Goal: Task Accomplishment & Management: Manage account settings

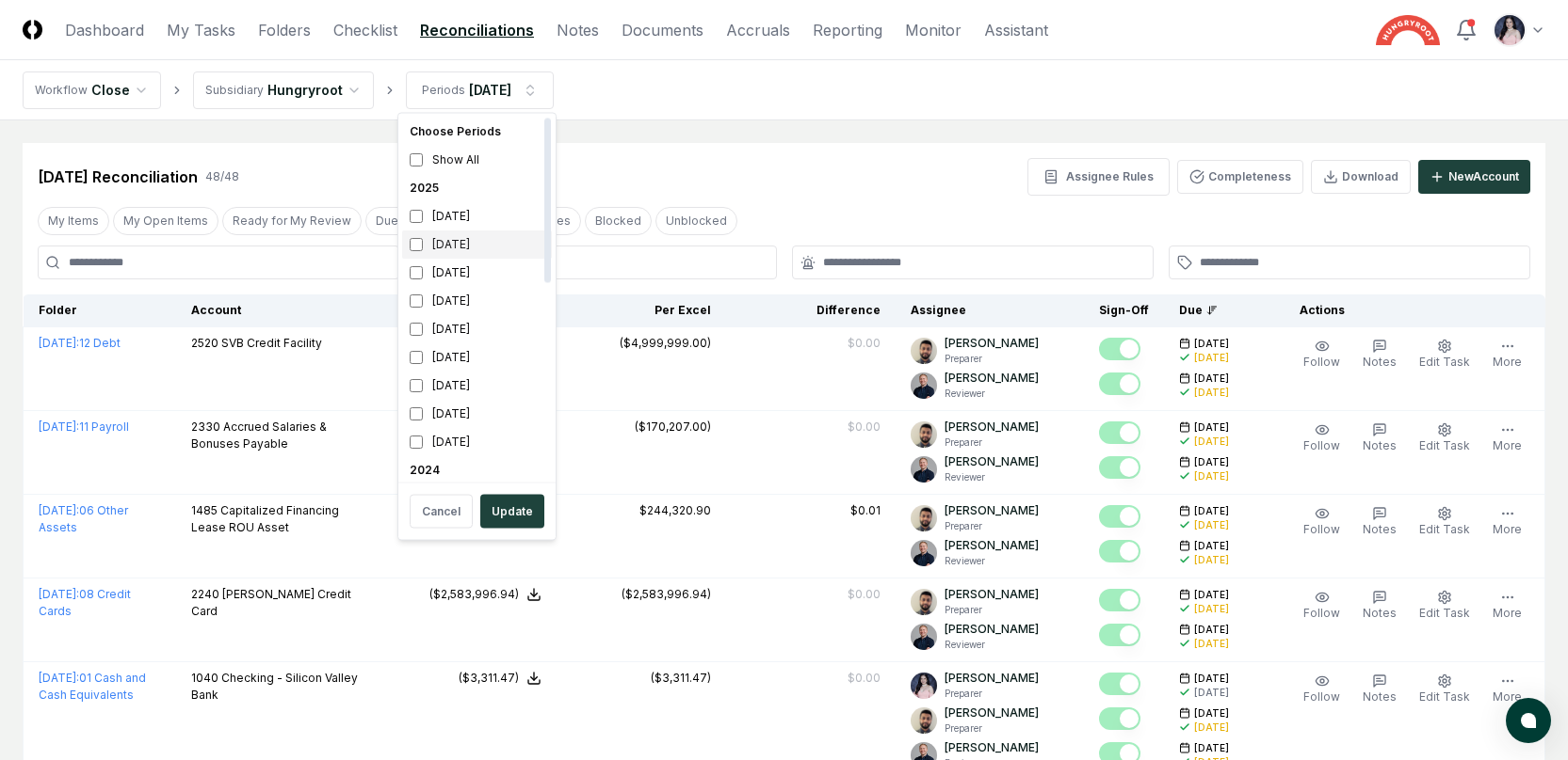
click at [425, 241] on div "[DATE]" at bounding box center [477, 245] width 150 height 28
click at [427, 275] on div "[DATE]" at bounding box center [477, 273] width 150 height 28
click at [511, 505] on button "Update" at bounding box center [513, 512] width 64 height 34
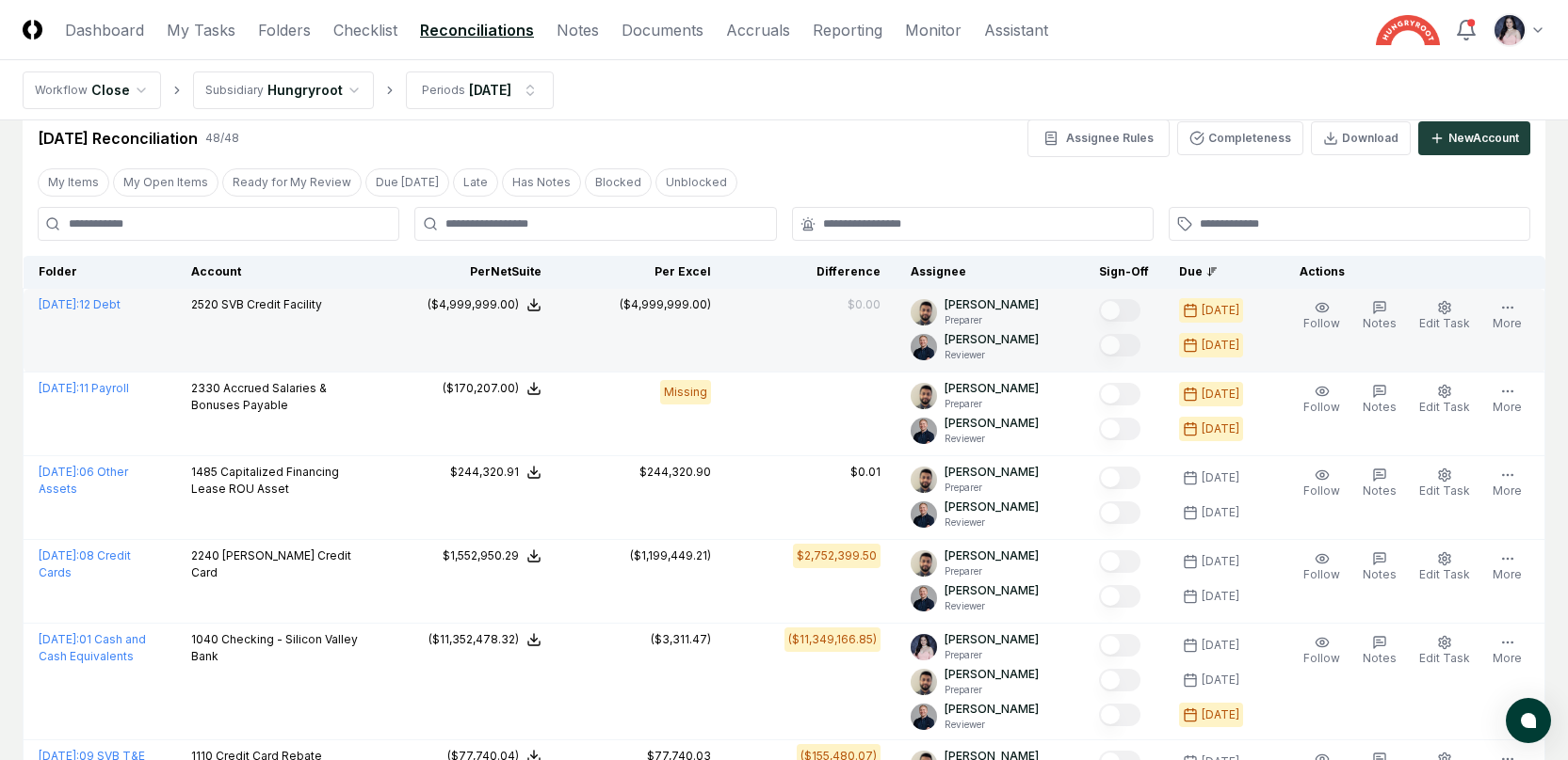
scroll to position [40, 0]
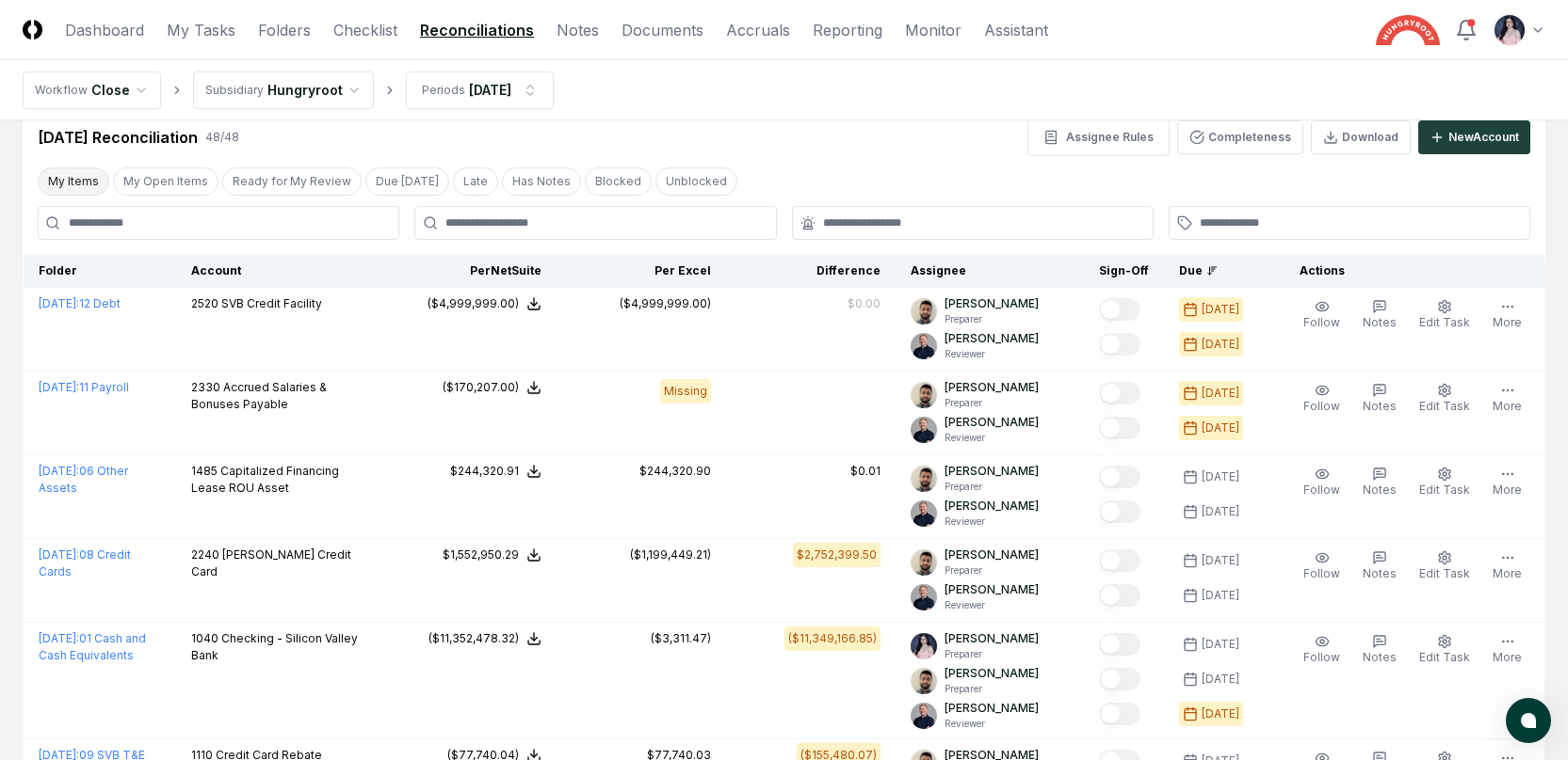
click at [76, 182] on button "My Items" at bounding box center [74, 182] width 72 height 28
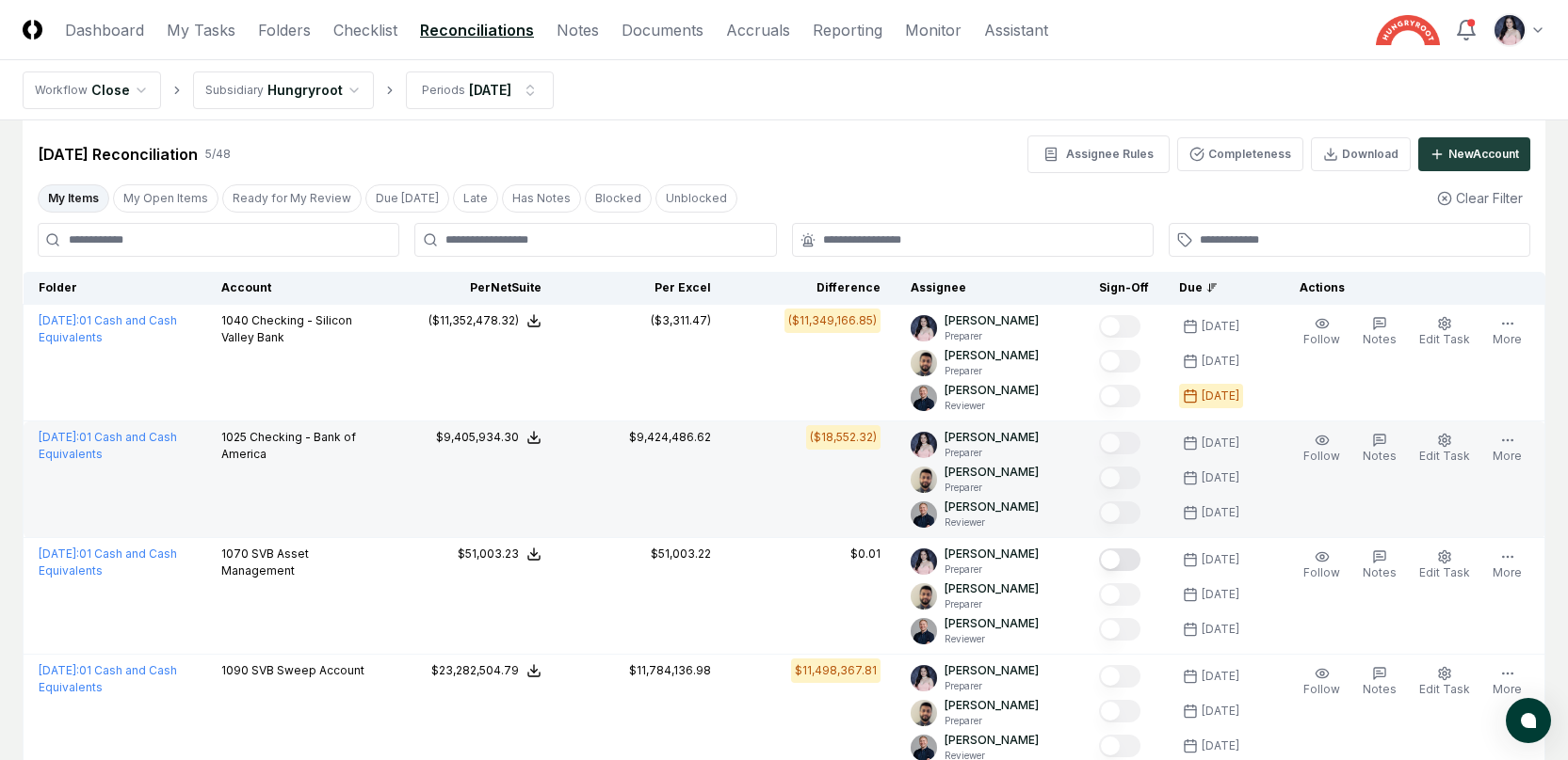
scroll to position [29, 0]
